Goal: Task Accomplishment & Management: Complete application form

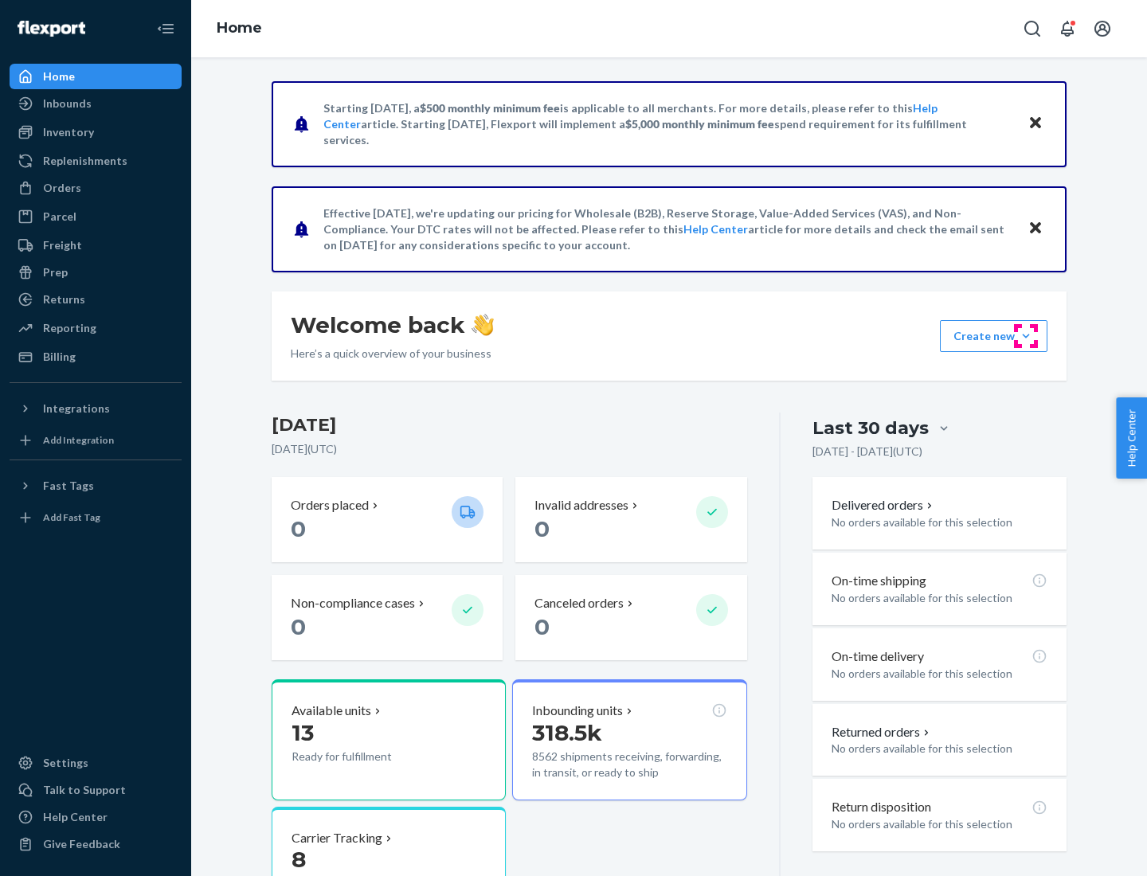
click at [1026, 336] on button "Create new Create new inbound Create new order Create new product" at bounding box center [994, 336] width 108 height 32
click at [96, 104] on div "Inbounds" at bounding box center [95, 103] width 169 height 22
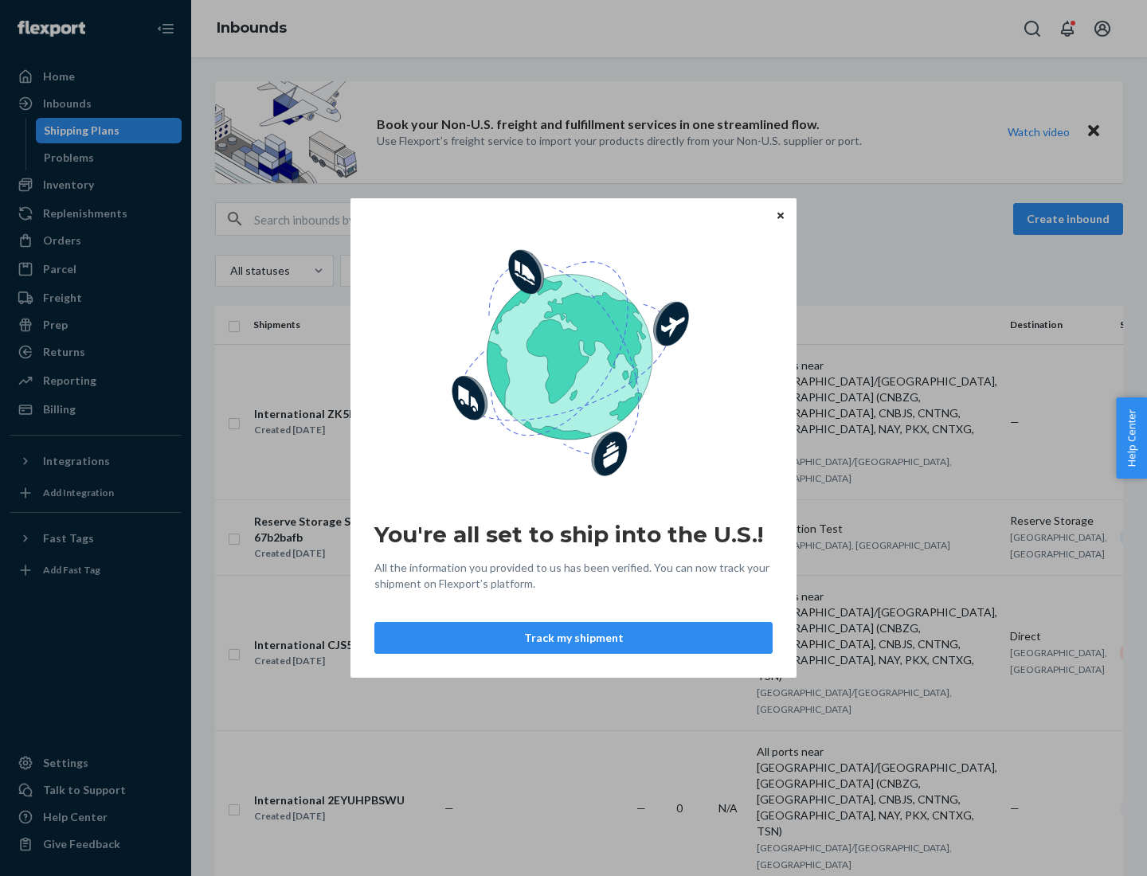
click at [574, 638] on button "Track my shipment" at bounding box center [573, 638] width 398 height 32
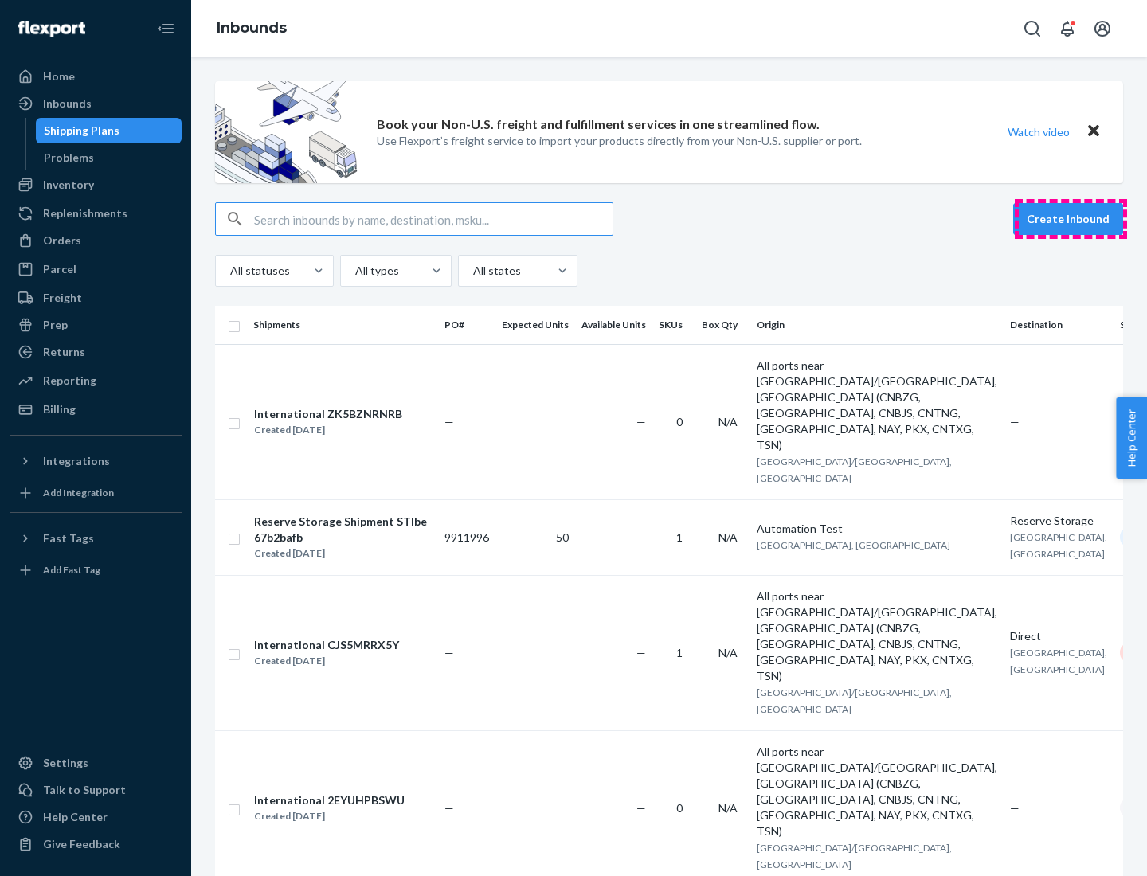
click at [1071, 219] on button "Create inbound" at bounding box center [1068, 219] width 110 height 32
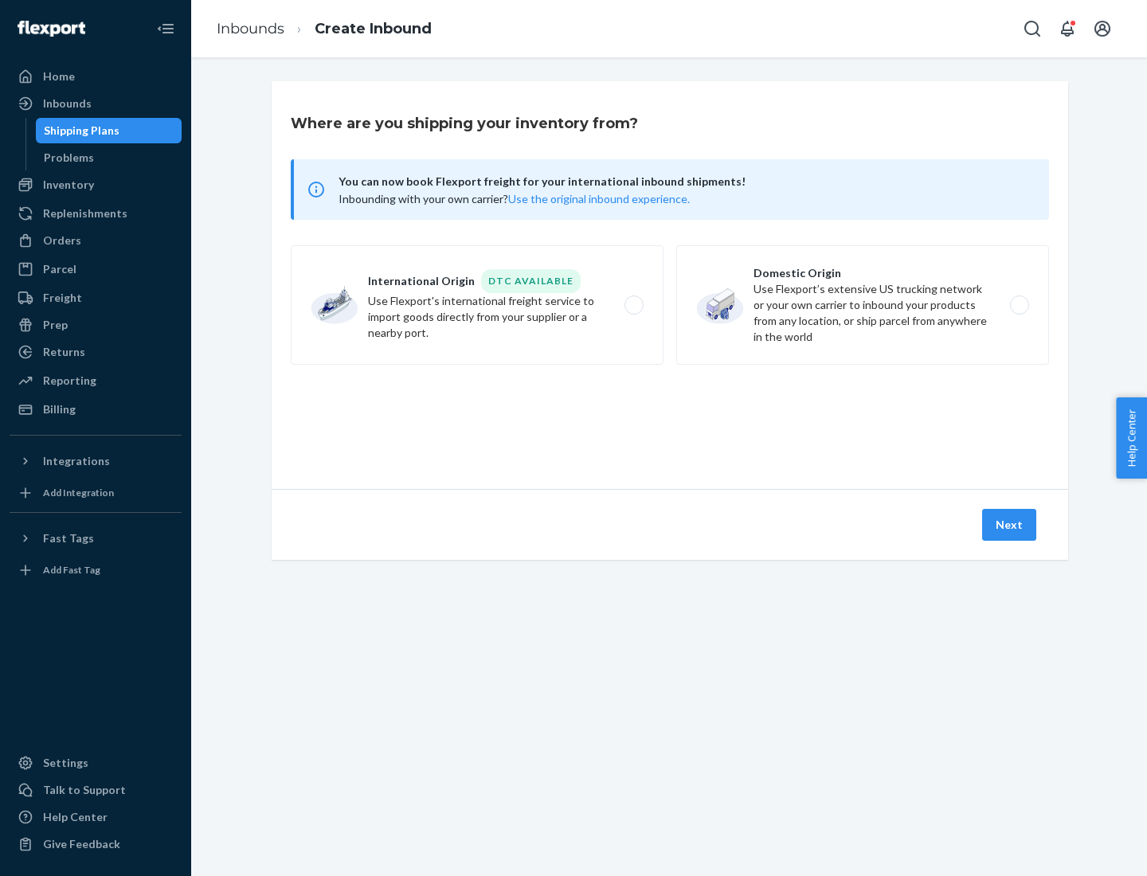
click at [477, 305] on label "International Origin DTC Available Use Flexport's international freight service…" at bounding box center [477, 304] width 373 height 119
click at [633, 305] on input "International Origin DTC Available Use Flexport's international freight service…" at bounding box center [638, 305] width 10 height 10
radio input "true"
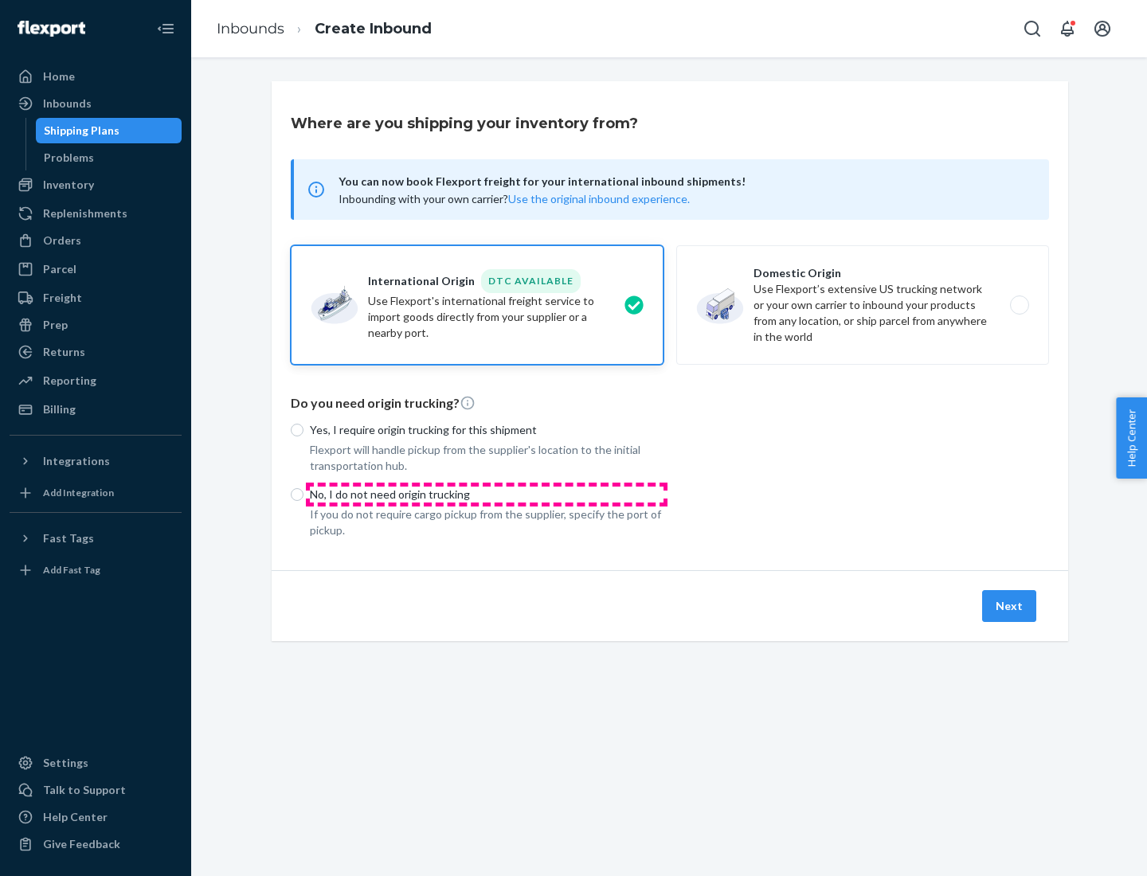
click at [487, 494] on p "No, I do not need origin trucking" at bounding box center [487, 495] width 354 height 16
click at [304, 494] on input "No, I do not need origin trucking" at bounding box center [297, 494] width 13 height 13
radio input "true"
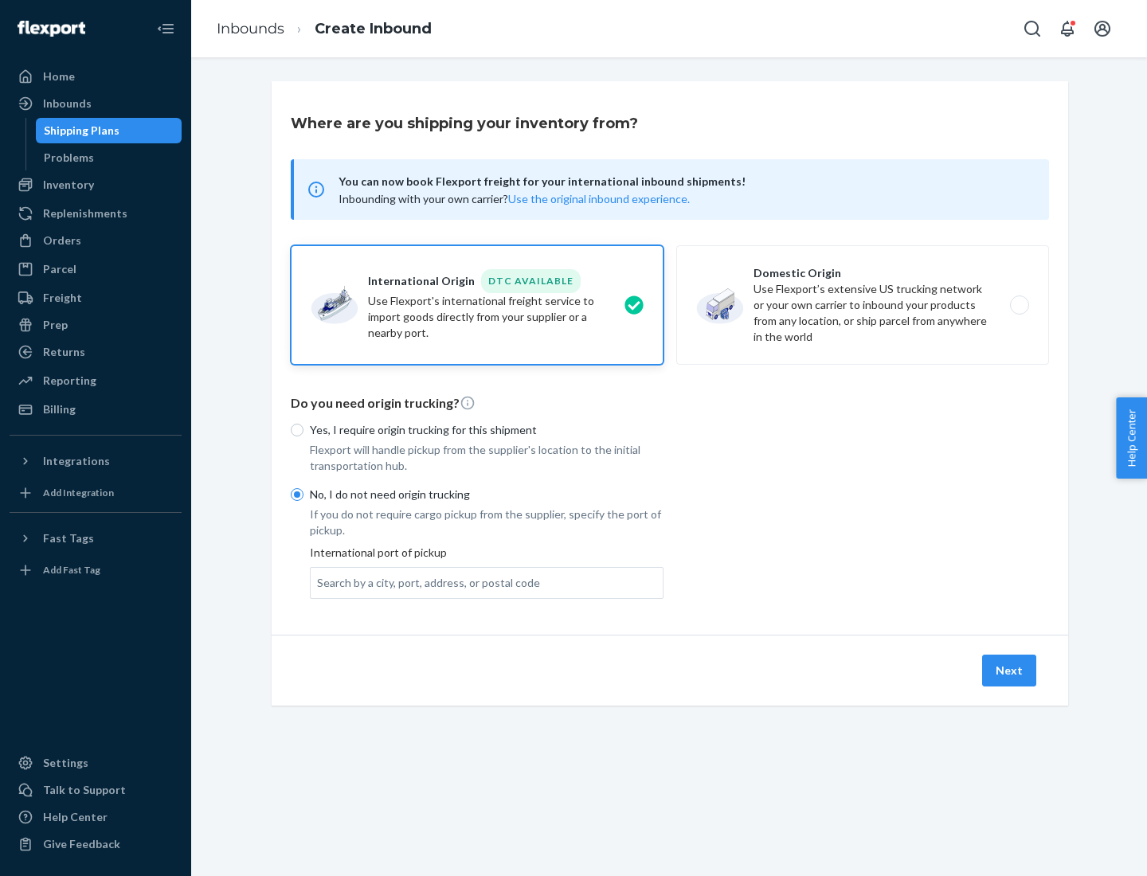
click at [425, 582] on div "Search by a city, port, address, or postal code" at bounding box center [428, 583] width 223 height 16
click at [319, 582] on input "Search by a city, port, address, or postal code" at bounding box center [318, 583] width 2 height 16
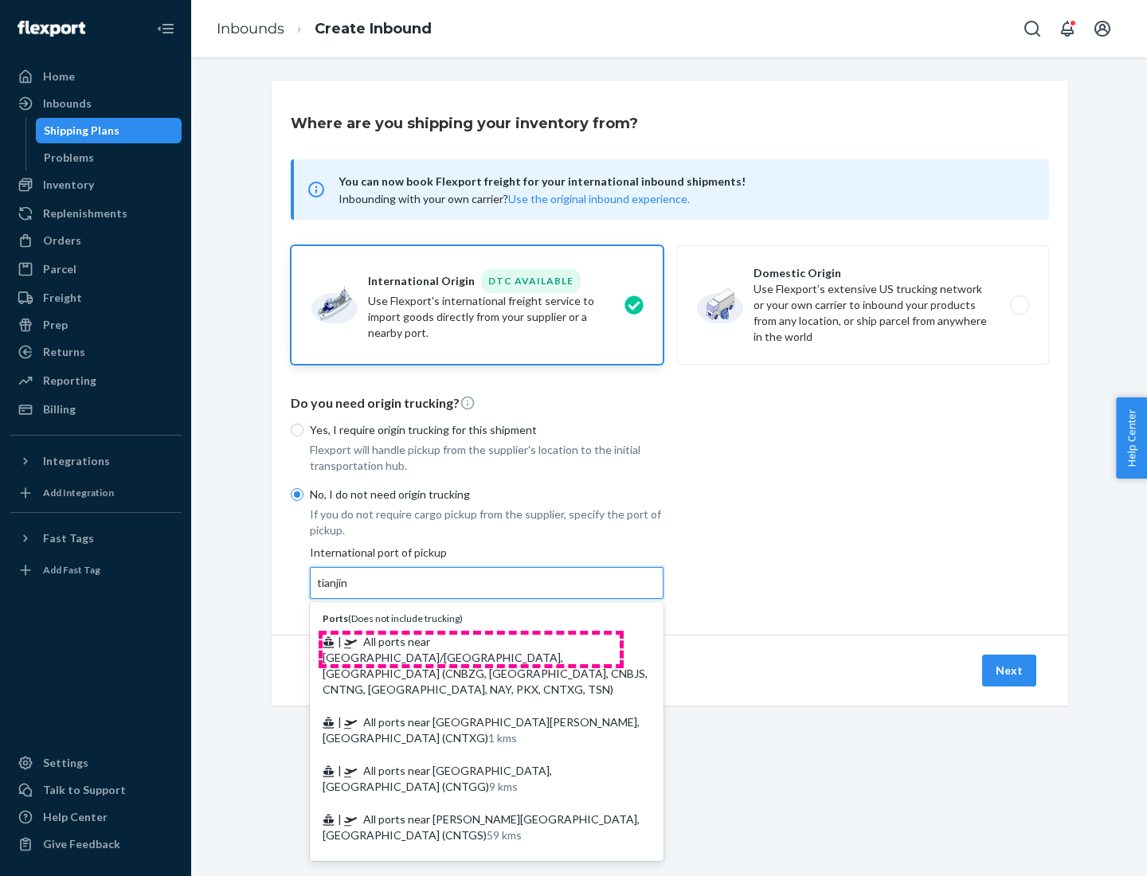
click at [471, 641] on span "| All ports near [GEOGRAPHIC_DATA]/[GEOGRAPHIC_DATA], [GEOGRAPHIC_DATA] (CNBZG,…" at bounding box center [485, 665] width 325 height 61
click at [350, 591] on input "tianjin" at bounding box center [333, 583] width 33 height 16
type input "All ports near [GEOGRAPHIC_DATA]/[GEOGRAPHIC_DATA], [GEOGRAPHIC_DATA] (CNBZG, […"
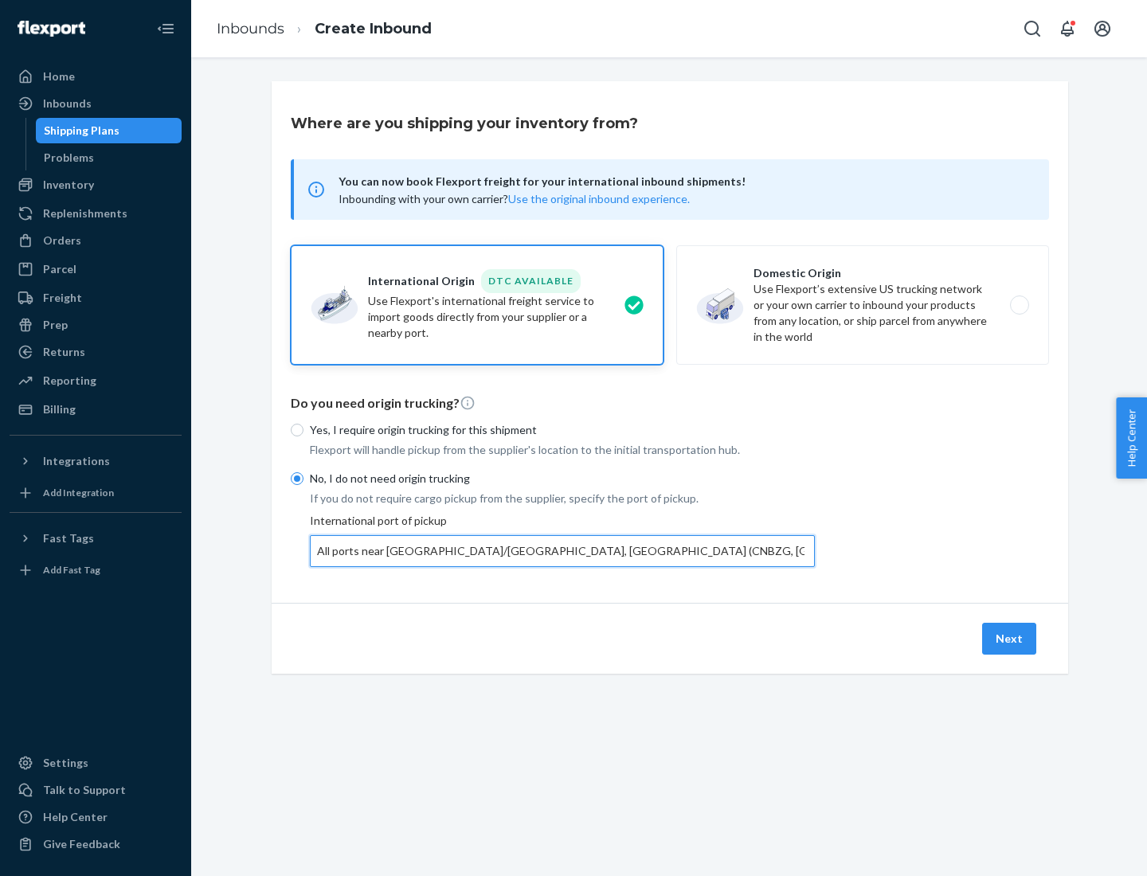
click at [1010, 638] on button "Next" at bounding box center [1009, 639] width 54 height 32
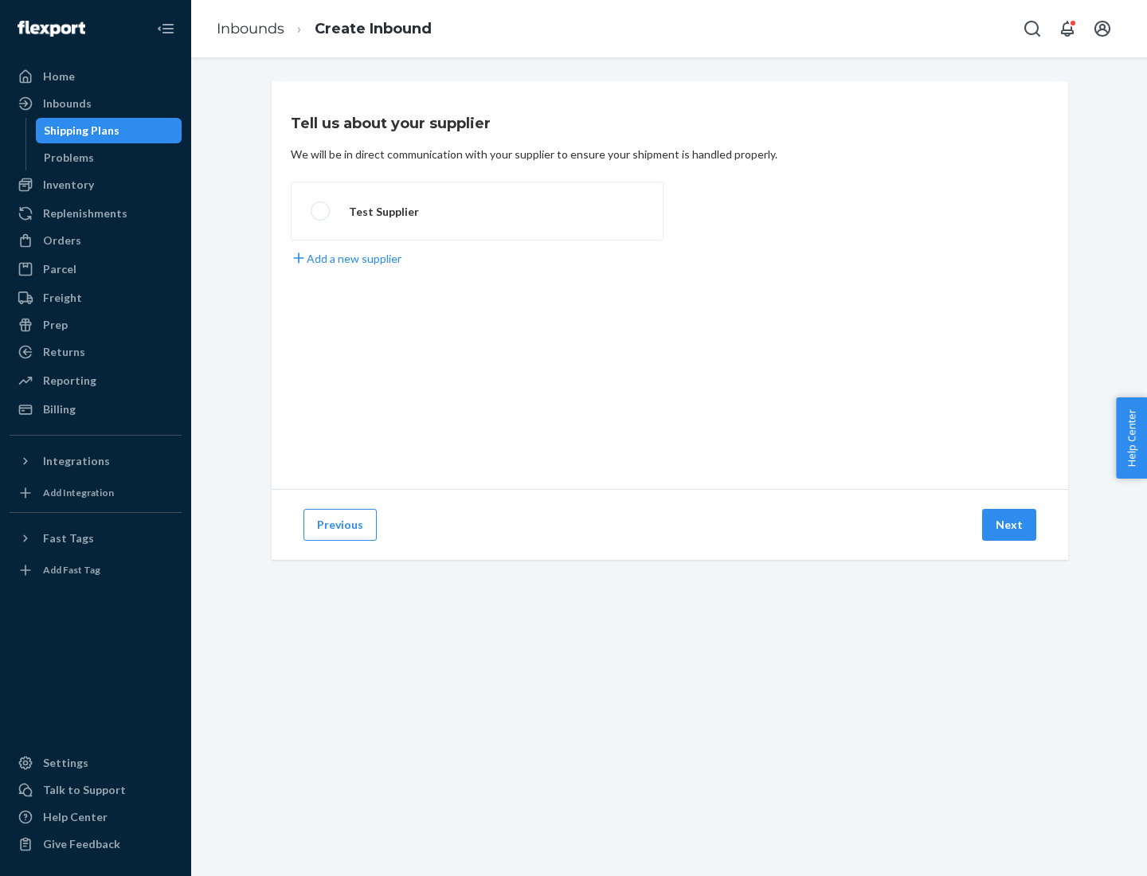
click at [477, 211] on label "Test Supplier" at bounding box center [477, 211] width 373 height 59
click at [321, 211] on input "Test Supplier" at bounding box center [316, 211] width 10 height 10
radio input "true"
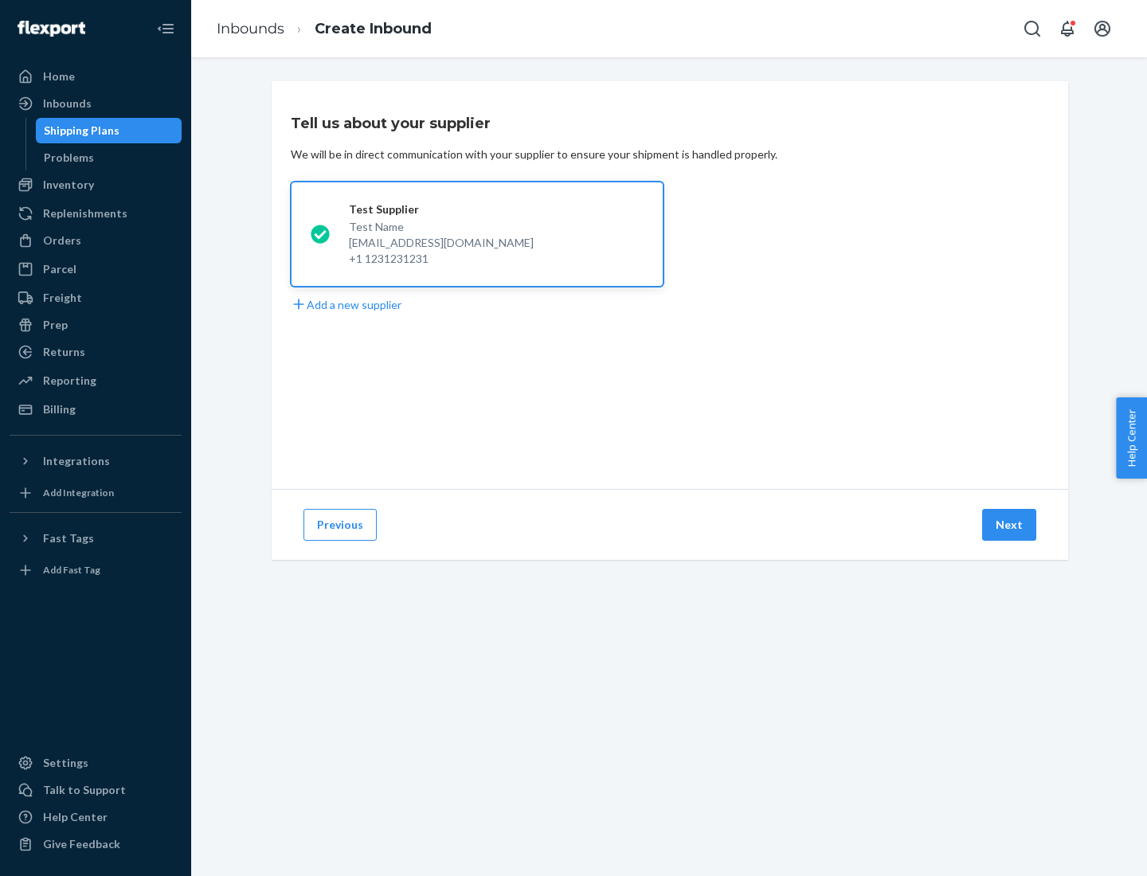
click at [1010, 525] on button "Next" at bounding box center [1009, 525] width 54 height 32
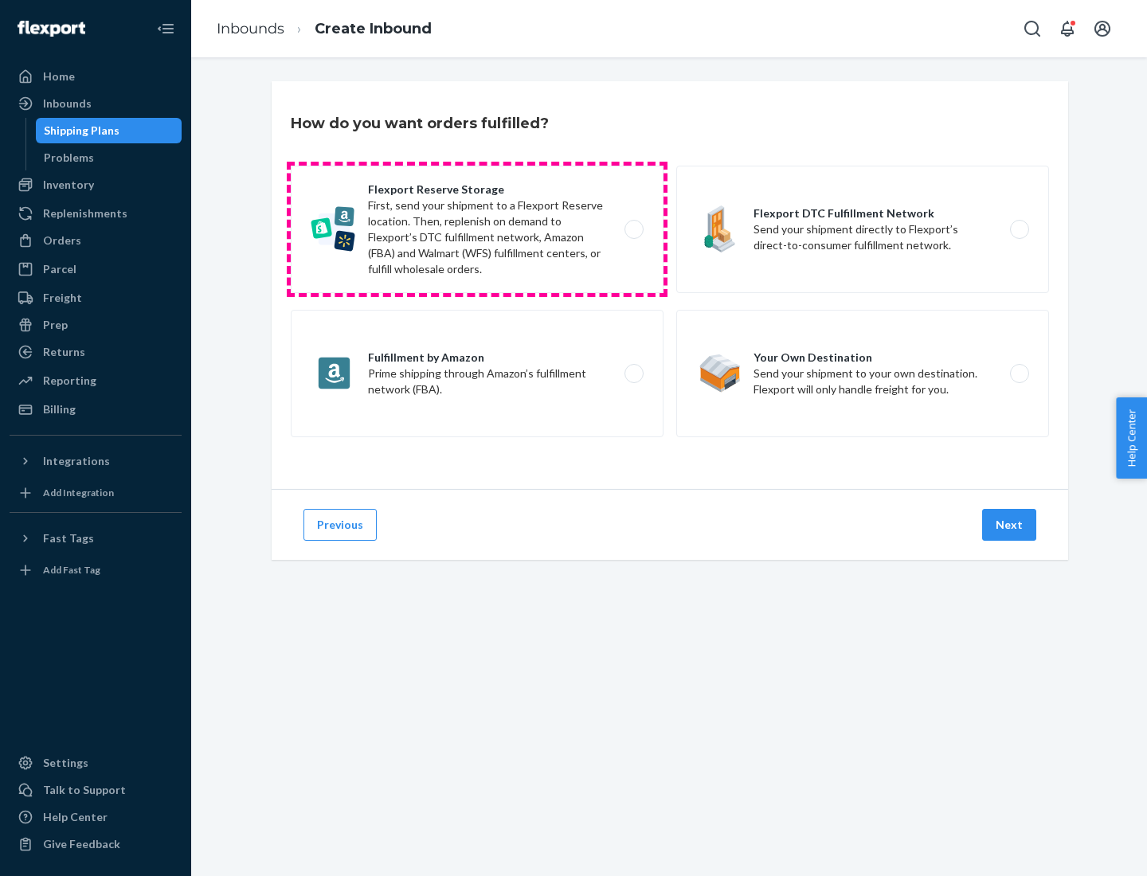
click at [477, 229] on label "Flexport Reserve Storage First, send your shipment to a Flexport Reserve locati…" at bounding box center [477, 229] width 373 height 127
click at [633, 229] on input "Flexport Reserve Storage First, send your shipment to a Flexport Reserve locati…" at bounding box center [638, 230] width 10 height 10
radio input "true"
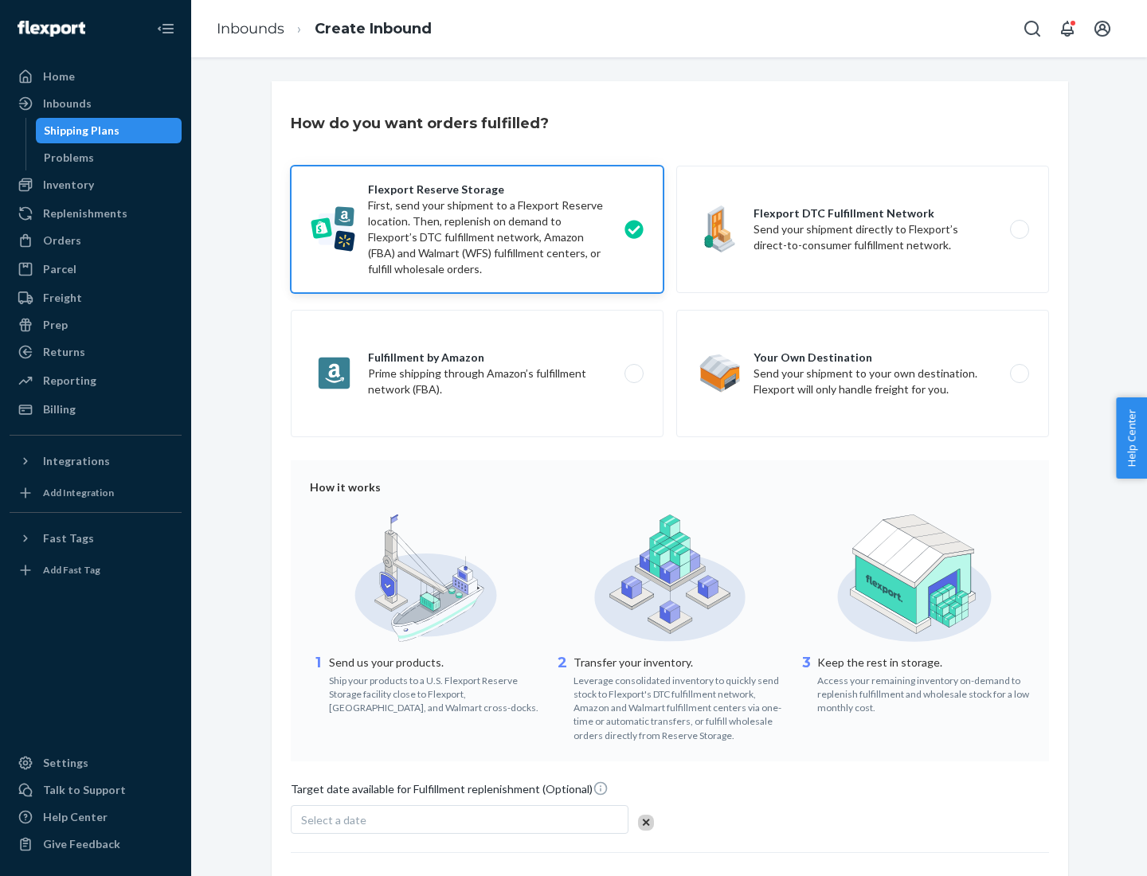
scroll to position [131, 0]
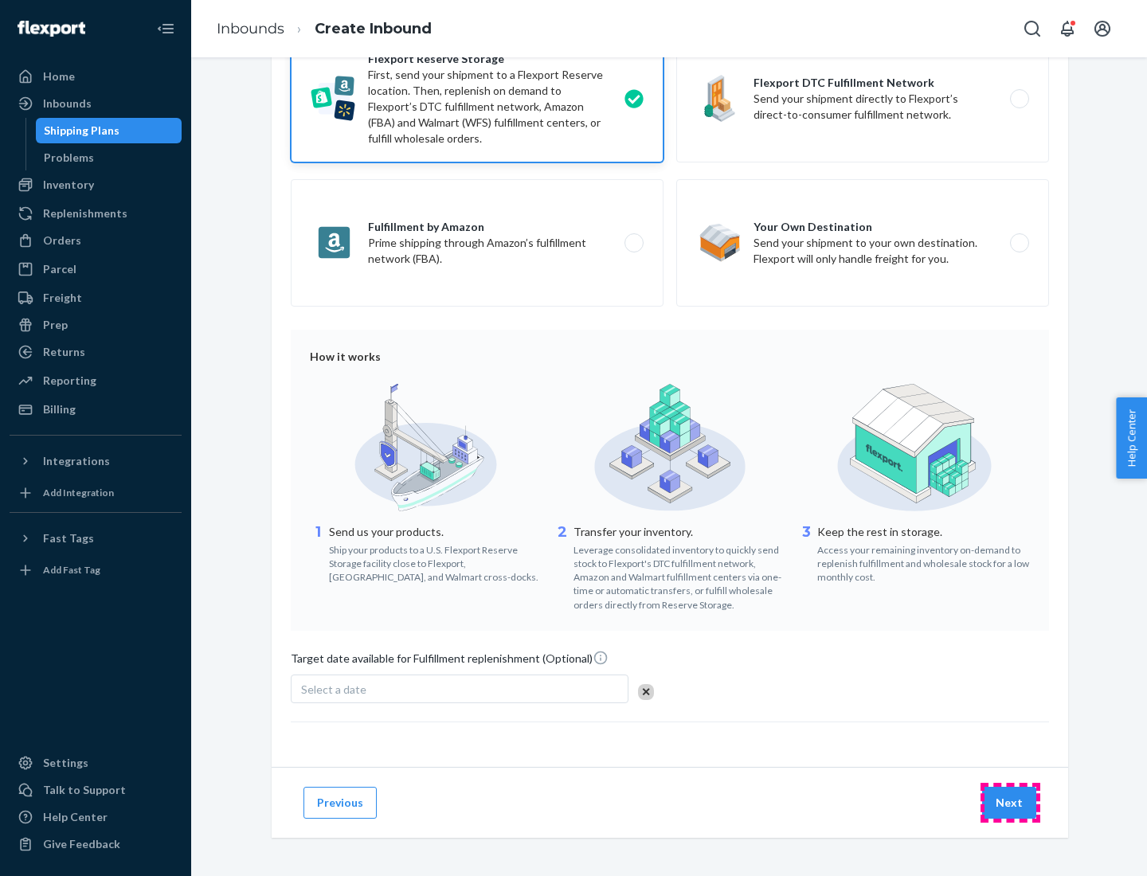
click at [1010, 802] on button "Next" at bounding box center [1009, 803] width 54 height 32
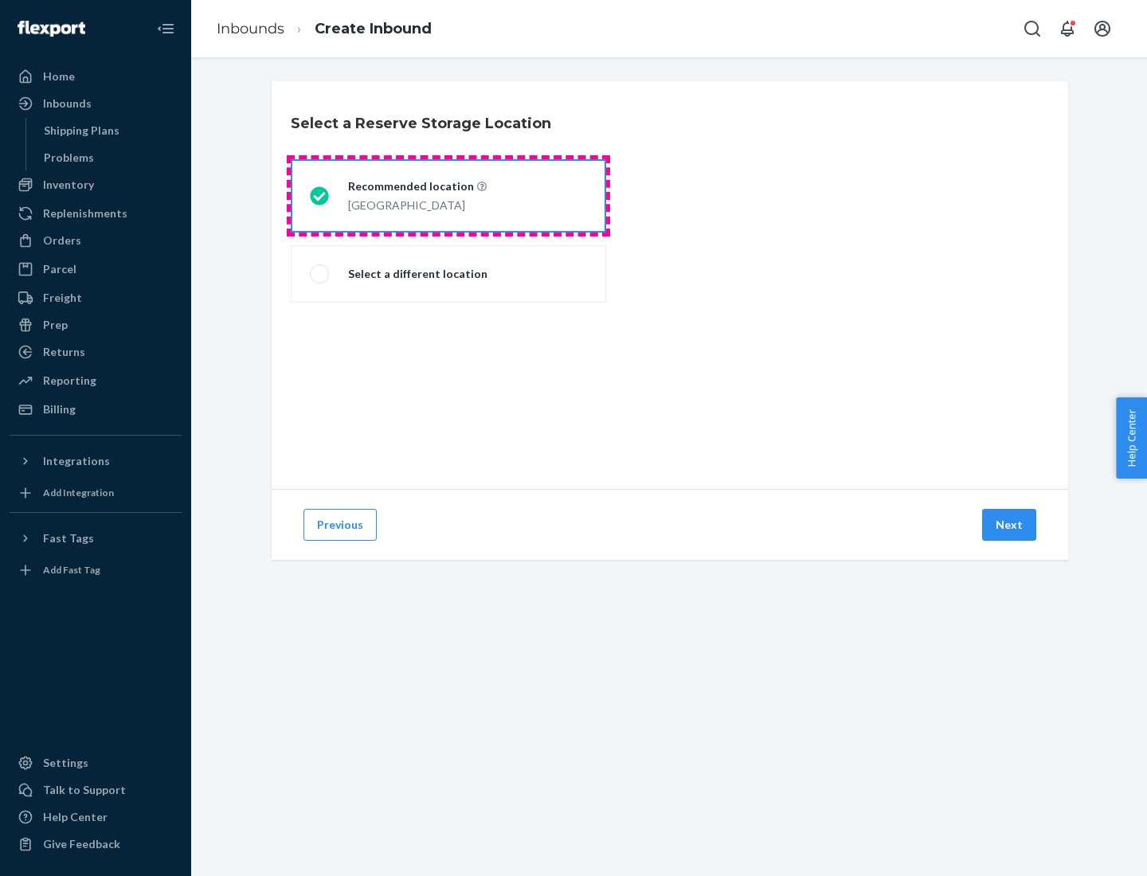
click at [449, 196] on div "[GEOGRAPHIC_DATA]" at bounding box center [417, 203] width 139 height 19
click at [320, 196] on input "Recommended location [GEOGRAPHIC_DATA]" at bounding box center [315, 196] width 10 height 10
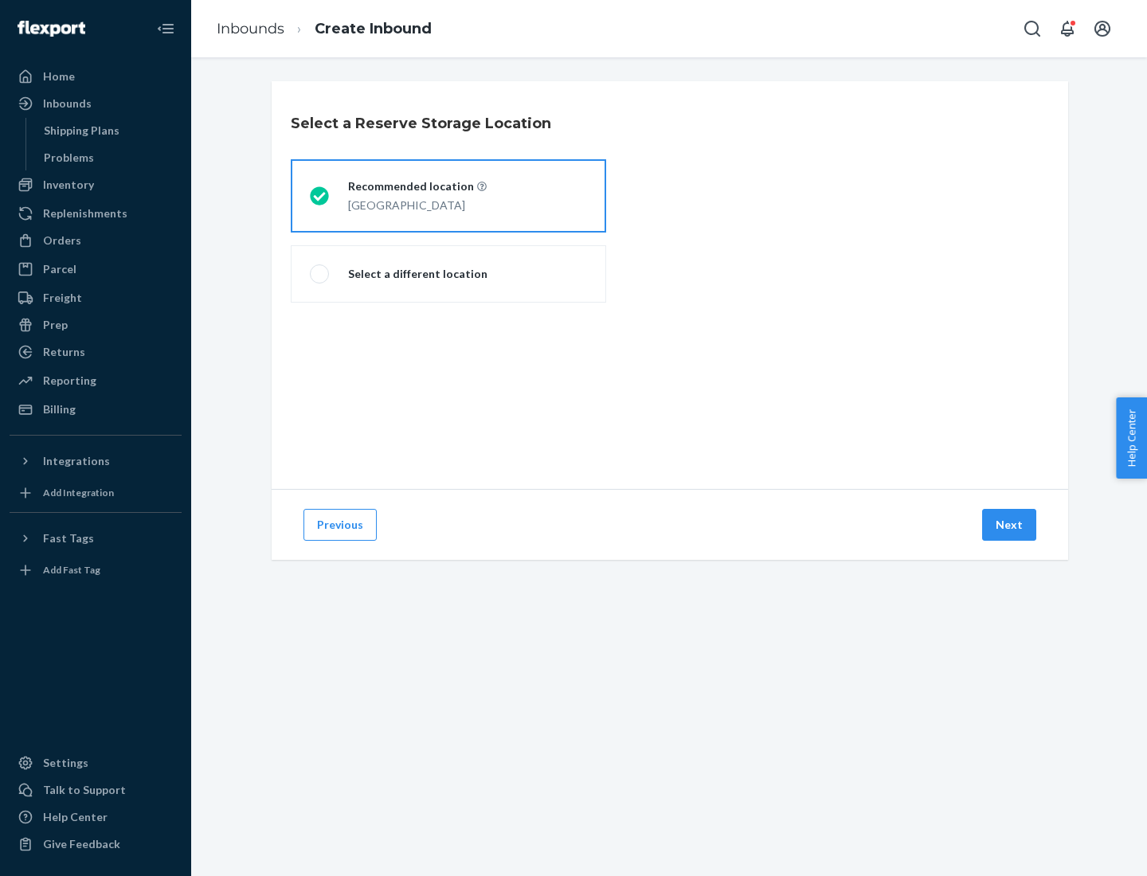
click at [1010, 525] on button "Next" at bounding box center [1009, 525] width 54 height 32
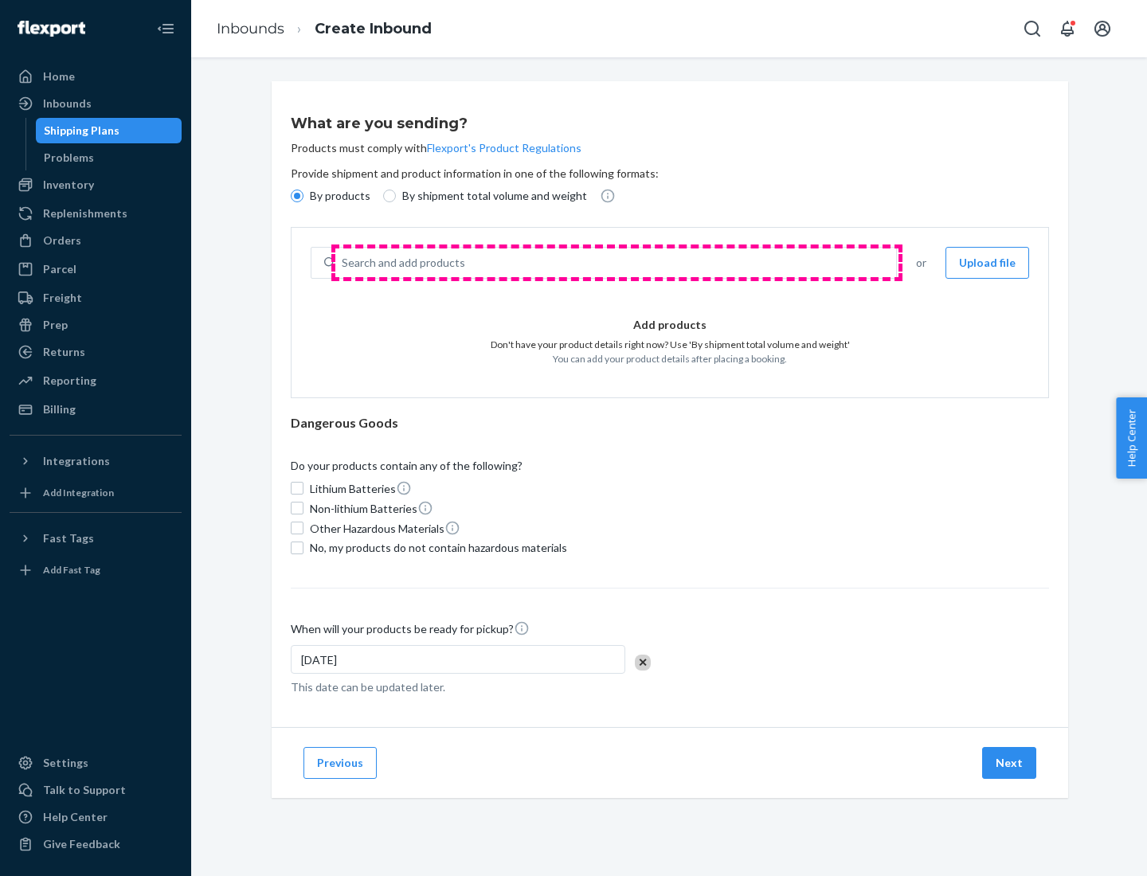
click at [617, 263] on div "Search and add products" at bounding box center [615, 263] width 561 height 29
click at [343, 263] on input "Search and add products" at bounding box center [343, 263] width 2 height 16
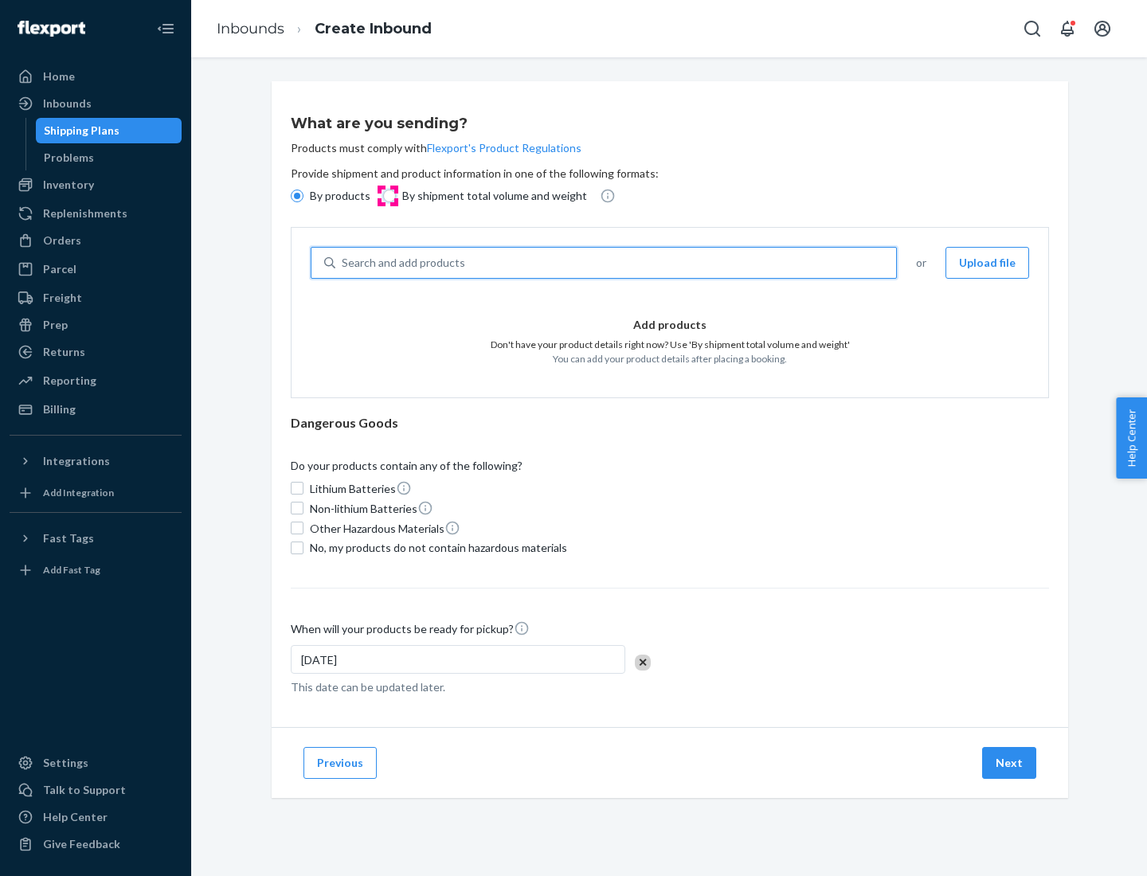
click at [387, 196] on input "By shipment total volume and weight" at bounding box center [389, 196] width 13 height 13
radio input "true"
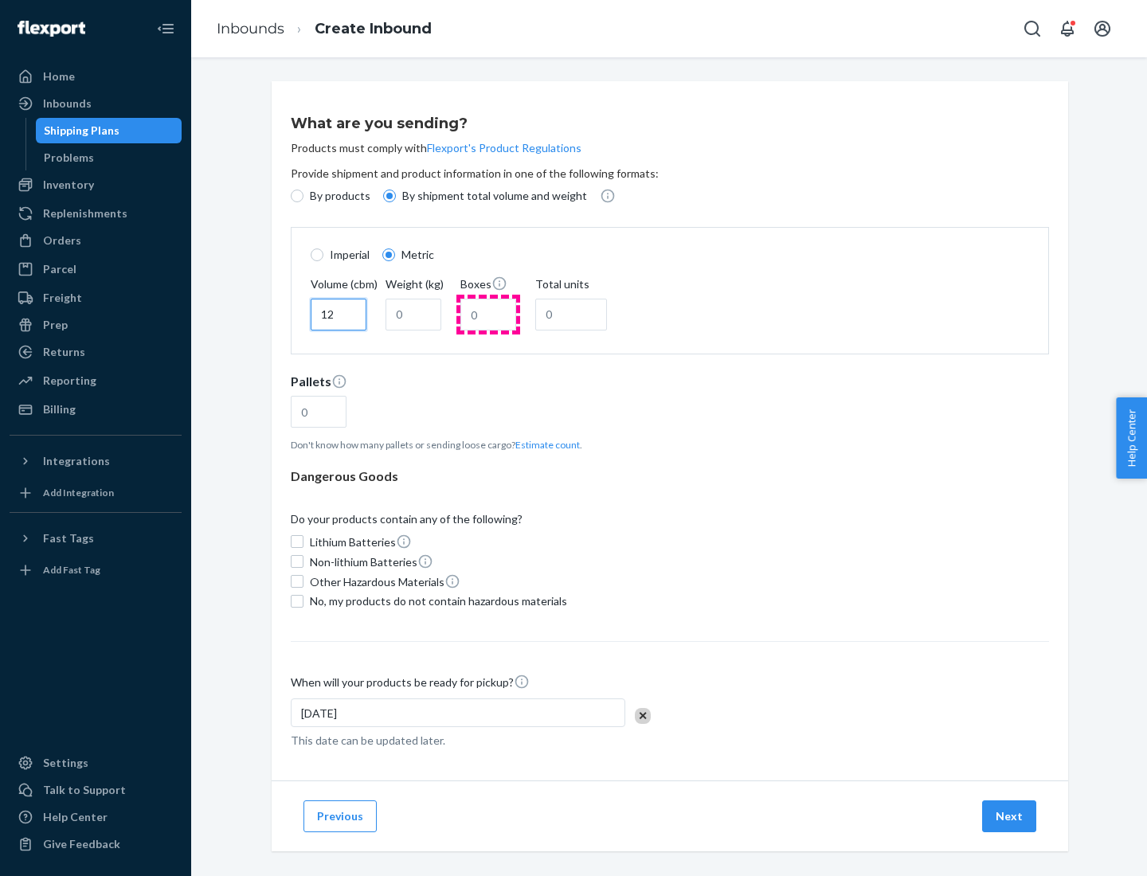
type input "12"
type input "22"
type input "222"
type input "121"
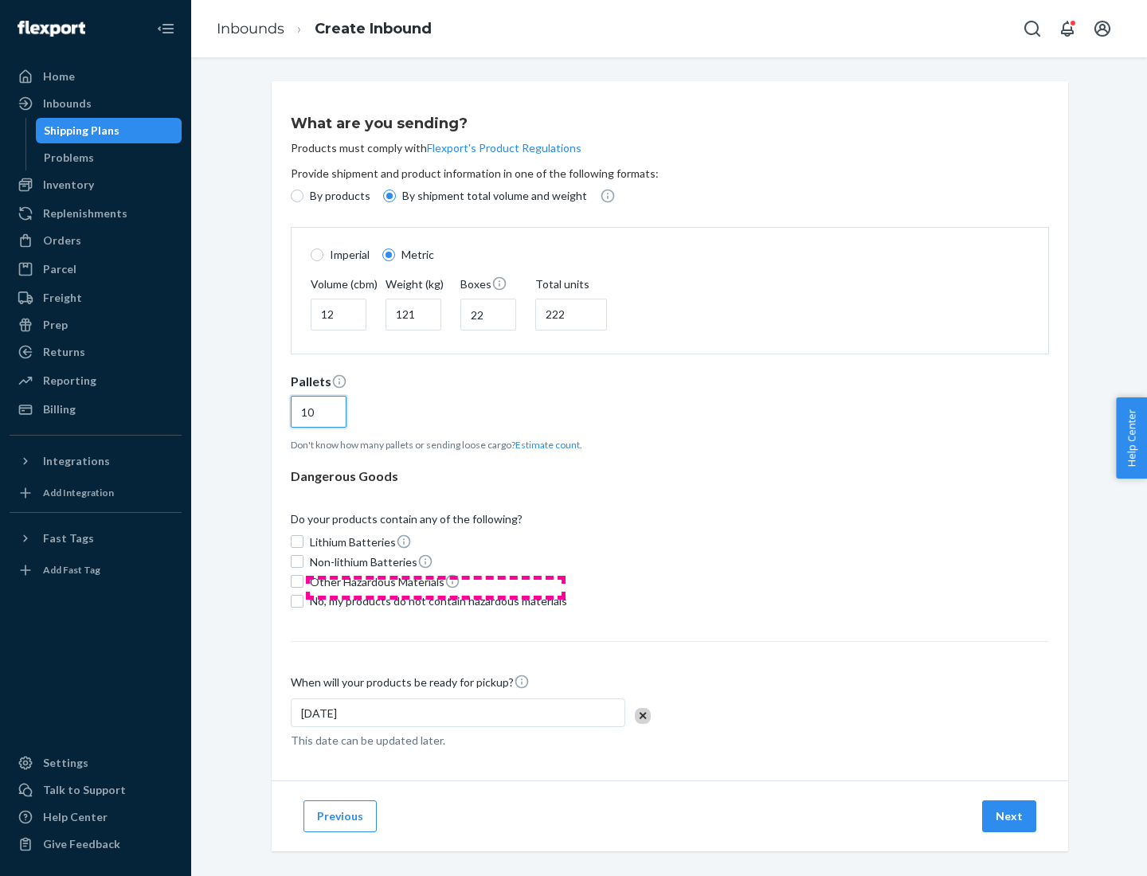
scroll to position [14, 0]
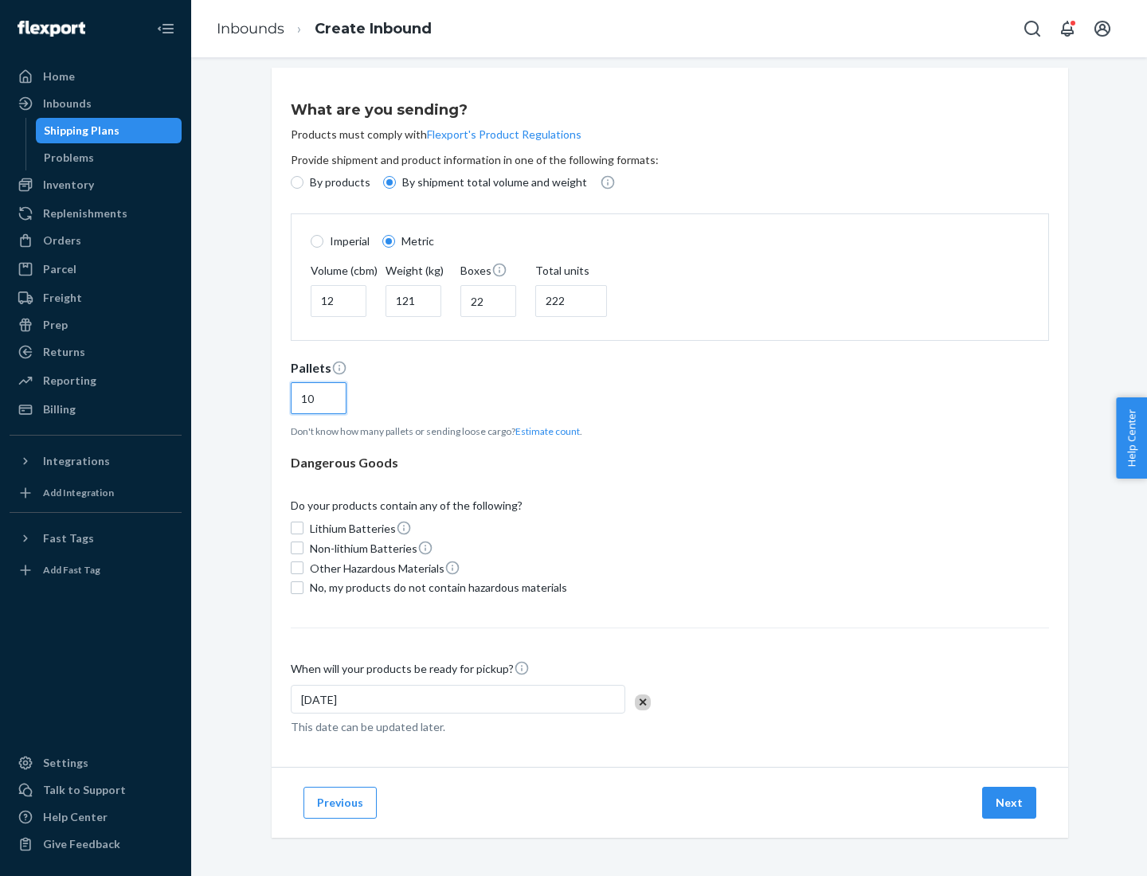
type input "10"
click at [436, 587] on span "No, my products do not contain hazardous materials" at bounding box center [438, 588] width 257 height 16
click at [304, 587] on input "No, my products do not contain hazardous materials" at bounding box center [297, 588] width 13 height 13
checkbox input "true"
click at [1010, 802] on button "Next" at bounding box center [1009, 803] width 54 height 32
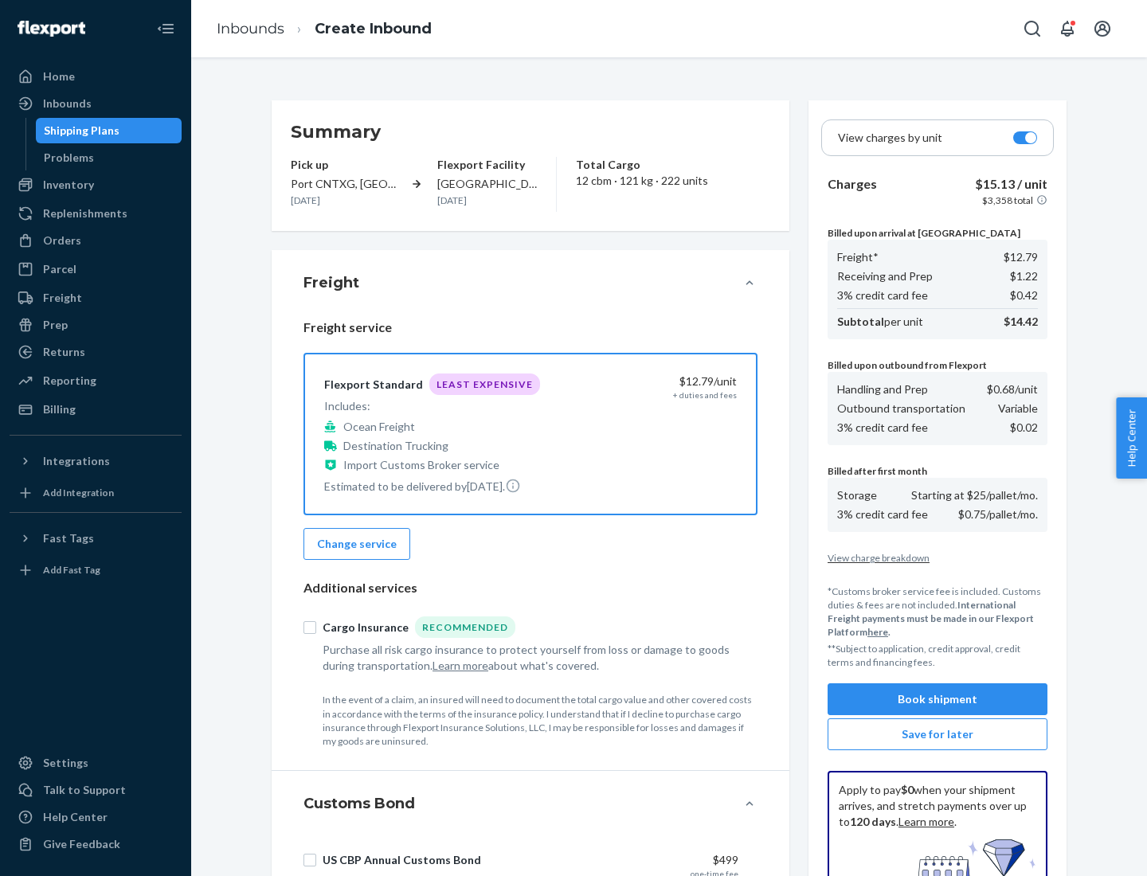
scroll to position [233, 0]
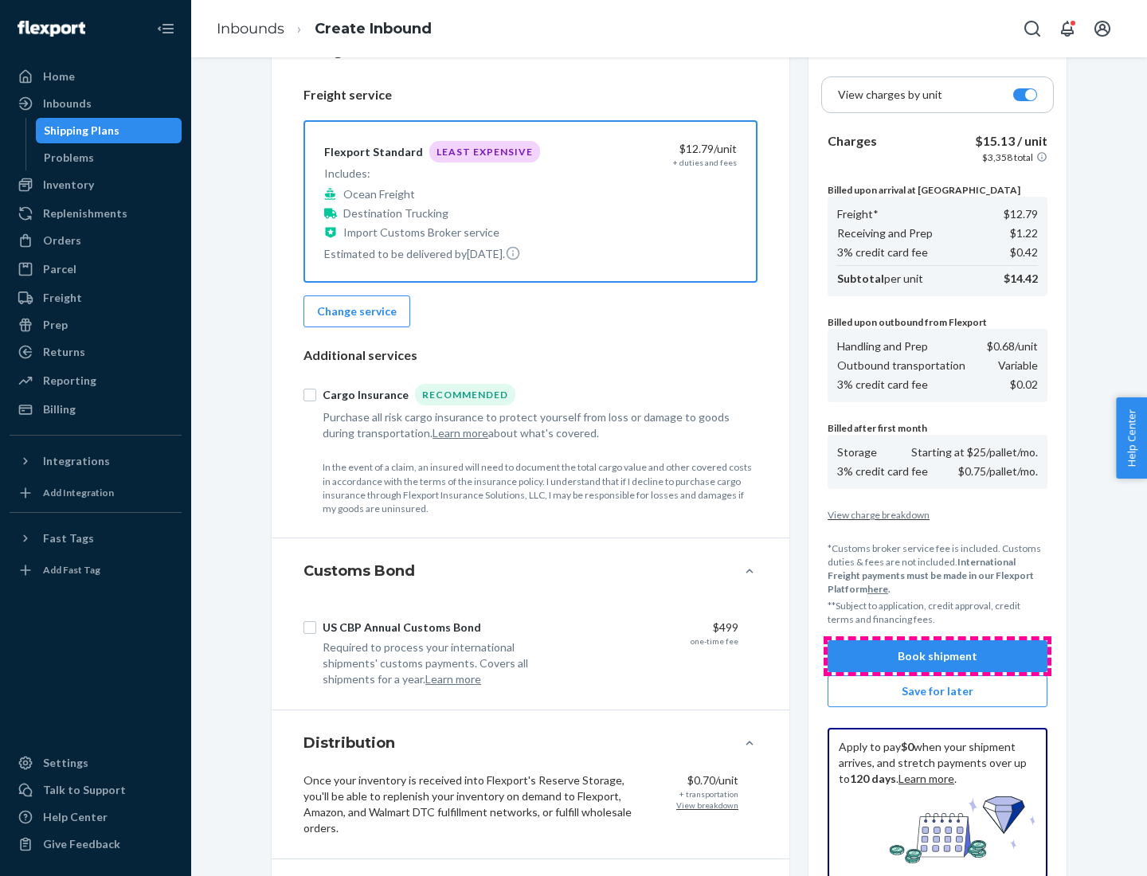
click at [938, 656] on button "Book shipment" at bounding box center [938, 657] width 220 height 32
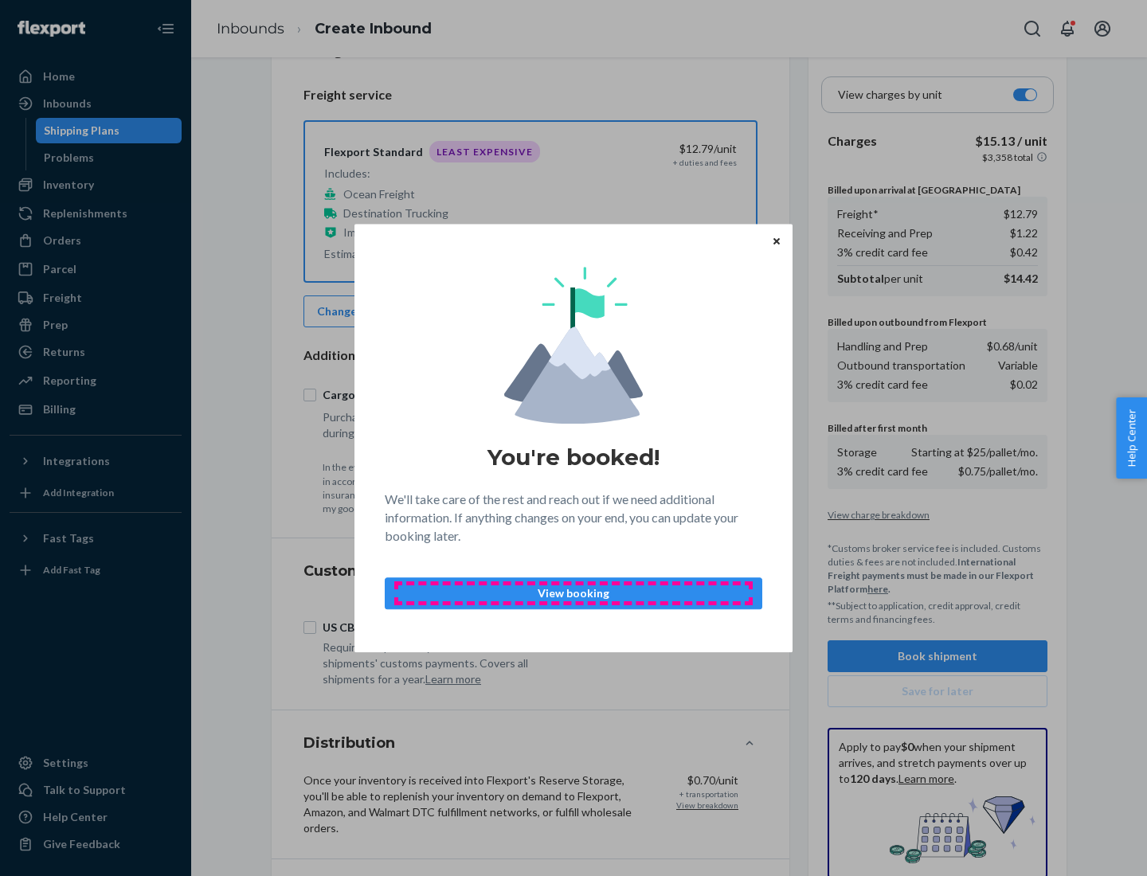
click at [574, 593] on p "View booking" at bounding box center [573, 594] width 351 height 16
